Goal: Navigation & Orientation: Locate item on page

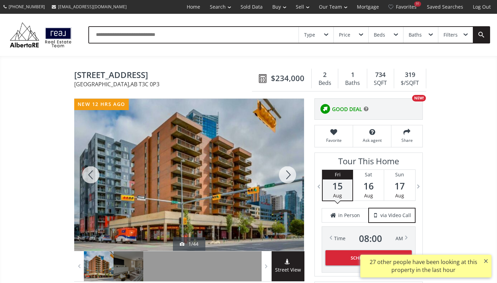
click at [289, 178] on div at bounding box center [287, 175] width 33 height 152
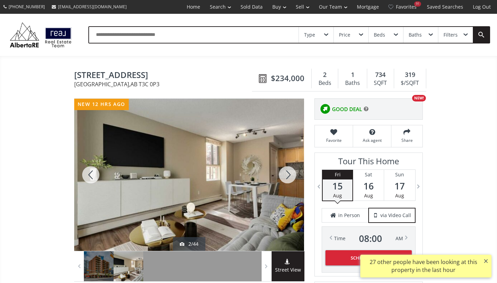
click at [289, 178] on div at bounding box center [287, 175] width 33 height 152
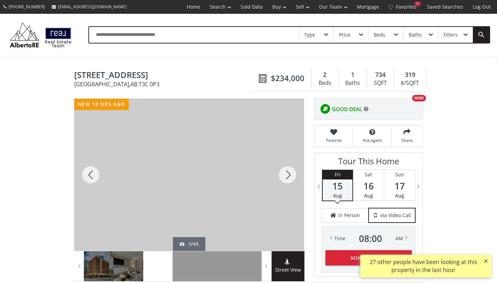
click at [289, 178] on div at bounding box center [287, 175] width 33 height 152
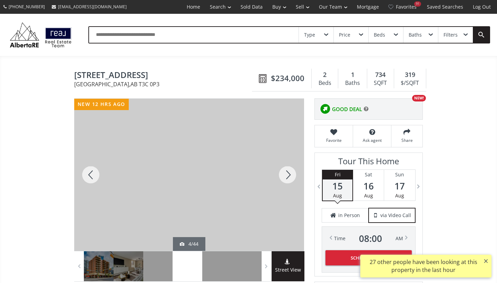
click at [289, 178] on div at bounding box center [287, 175] width 33 height 152
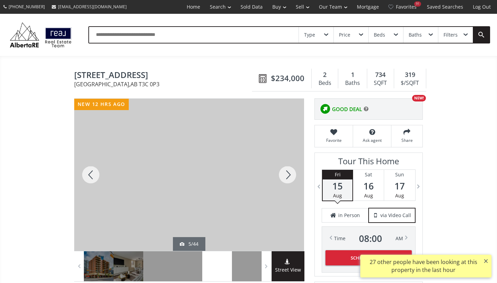
click at [289, 178] on div at bounding box center [287, 175] width 33 height 152
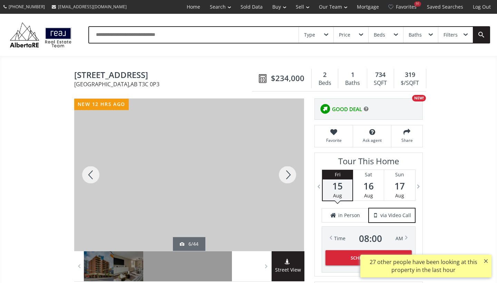
click at [289, 178] on div at bounding box center [287, 175] width 33 height 152
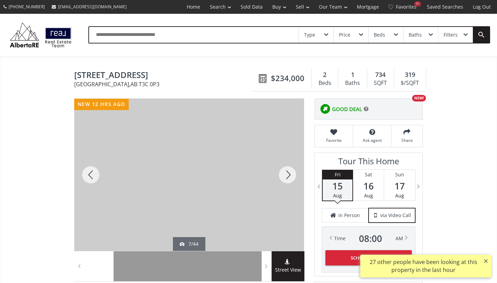
click at [289, 178] on div at bounding box center [287, 175] width 33 height 152
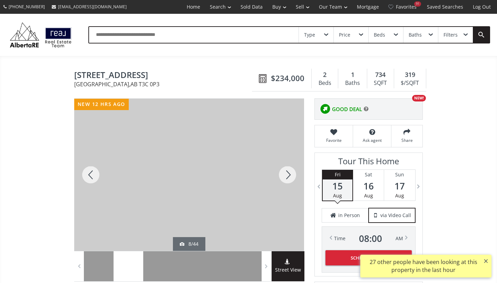
click at [289, 178] on div at bounding box center [287, 175] width 33 height 152
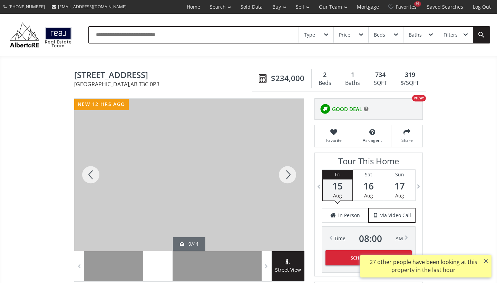
click at [289, 178] on div at bounding box center [287, 175] width 33 height 152
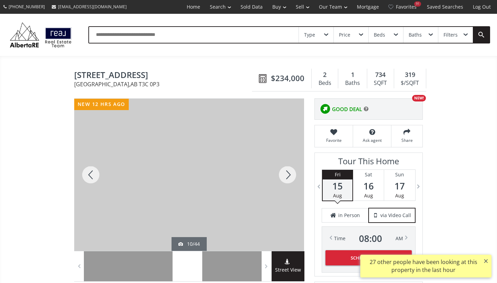
click at [289, 178] on div at bounding box center [287, 175] width 33 height 152
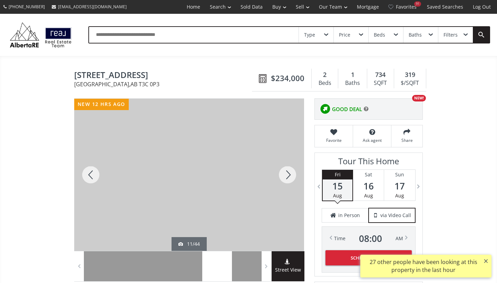
click at [289, 178] on div at bounding box center [287, 175] width 33 height 152
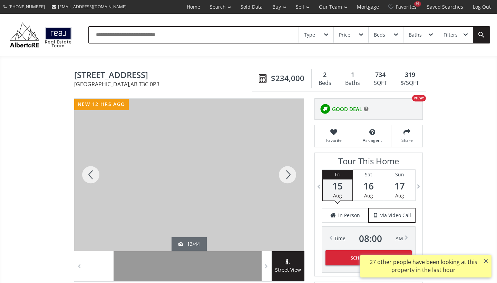
click at [289, 178] on div at bounding box center [287, 175] width 33 height 152
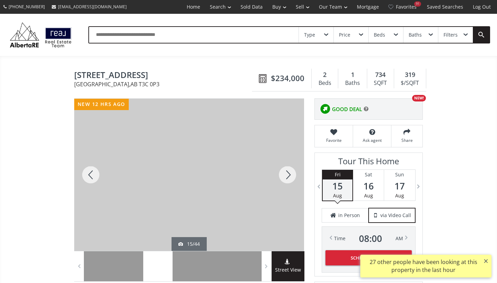
click at [289, 178] on div at bounding box center [287, 175] width 33 height 152
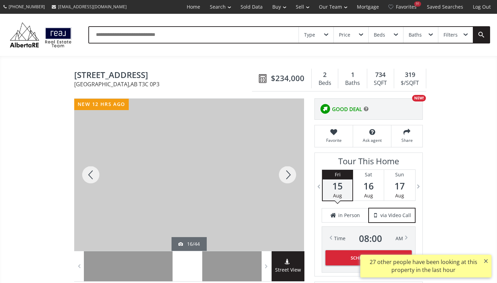
click at [289, 178] on div at bounding box center [287, 175] width 33 height 152
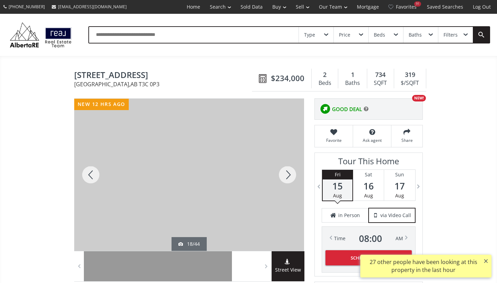
click at [289, 178] on div at bounding box center [287, 175] width 33 height 152
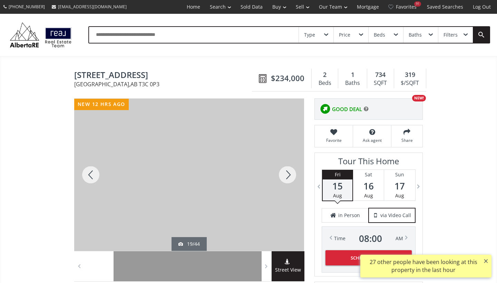
click at [289, 178] on div at bounding box center [287, 175] width 33 height 152
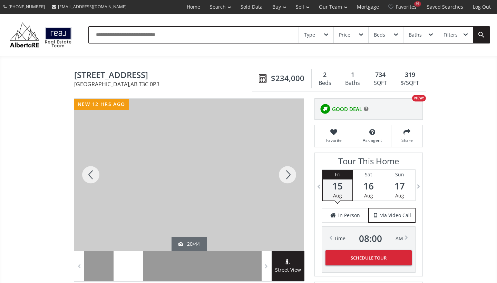
click at [289, 178] on div at bounding box center [287, 175] width 33 height 152
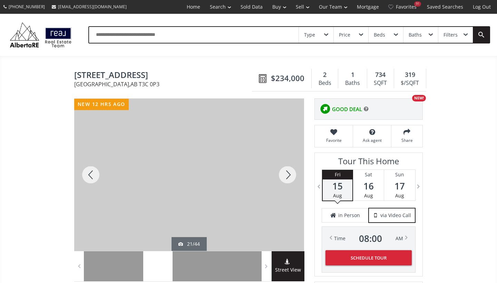
click at [289, 178] on div at bounding box center [287, 175] width 33 height 152
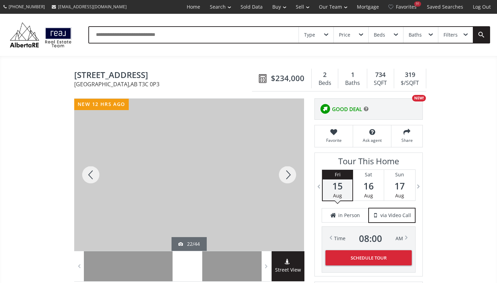
click at [289, 178] on div at bounding box center [287, 175] width 33 height 152
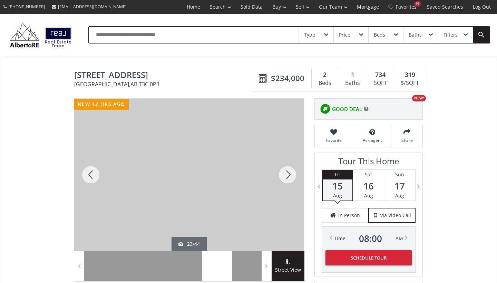
click at [289, 178] on div at bounding box center [287, 175] width 33 height 152
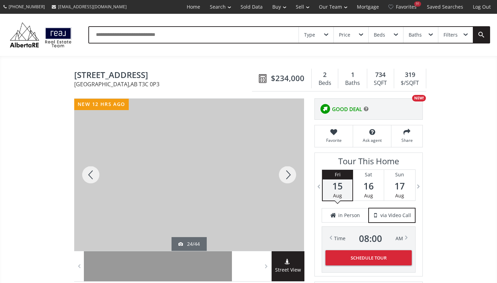
click at [289, 178] on div at bounding box center [287, 175] width 33 height 152
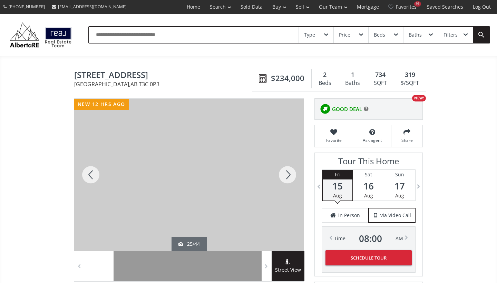
click at [289, 178] on div at bounding box center [287, 175] width 33 height 152
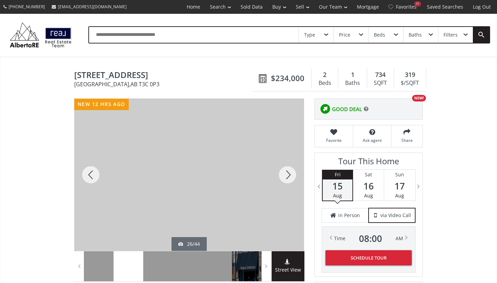
click at [289, 178] on div at bounding box center [287, 175] width 33 height 152
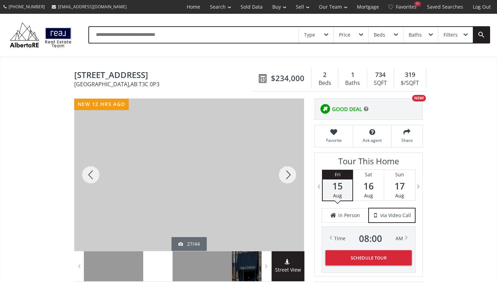
click at [289, 178] on div at bounding box center [287, 175] width 33 height 152
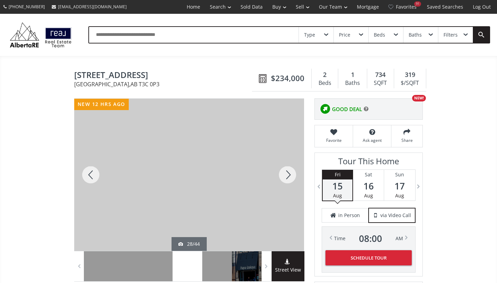
click at [289, 178] on div at bounding box center [287, 175] width 33 height 152
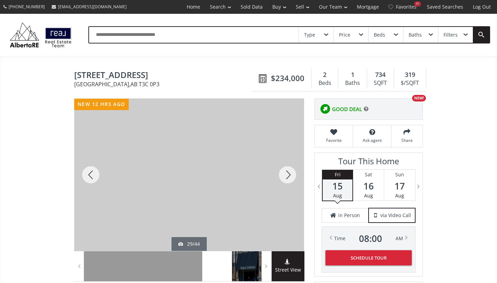
click at [289, 178] on div at bounding box center [287, 175] width 33 height 152
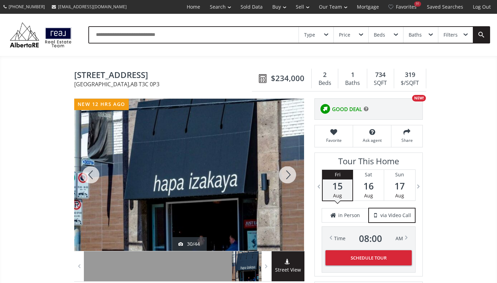
click at [289, 178] on div at bounding box center [287, 175] width 33 height 152
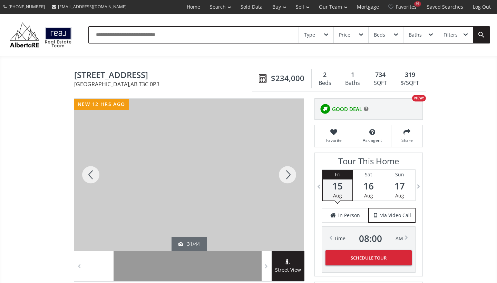
click at [289, 178] on div at bounding box center [287, 175] width 33 height 152
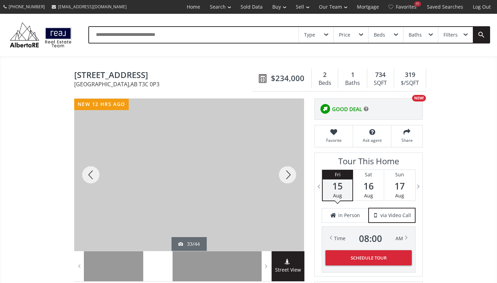
click at [289, 178] on div at bounding box center [287, 175] width 33 height 152
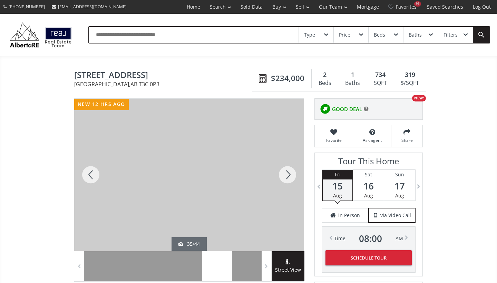
click at [289, 178] on div at bounding box center [287, 175] width 33 height 152
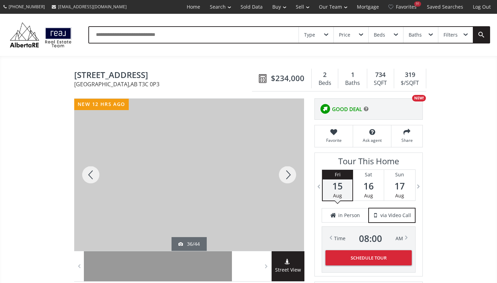
click at [289, 178] on div at bounding box center [287, 175] width 33 height 152
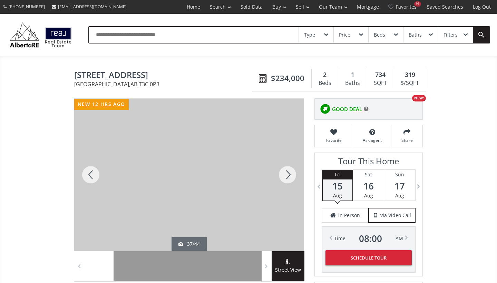
click at [289, 178] on div at bounding box center [287, 175] width 33 height 152
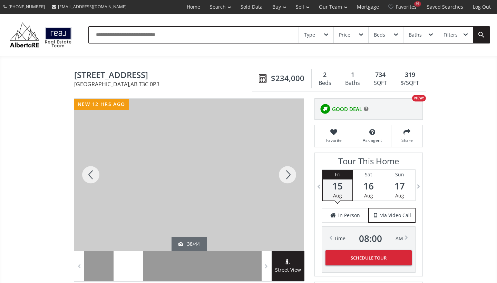
click at [289, 178] on div at bounding box center [287, 175] width 33 height 152
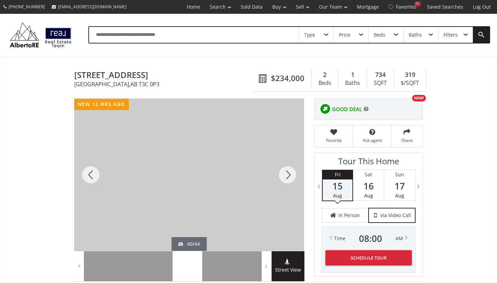
click at [289, 178] on div at bounding box center [287, 175] width 33 height 152
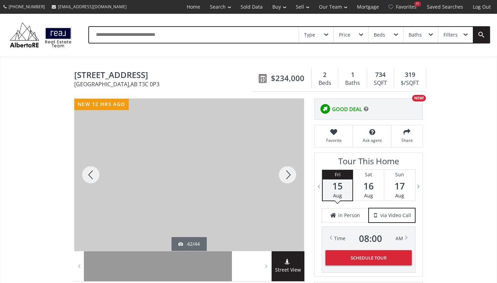
click at [289, 178] on div at bounding box center [287, 175] width 33 height 152
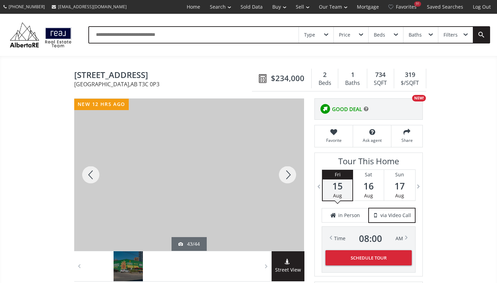
click at [289, 178] on div at bounding box center [287, 175] width 33 height 152
